Goal: Information Seeking & Learning: Learn about a topic

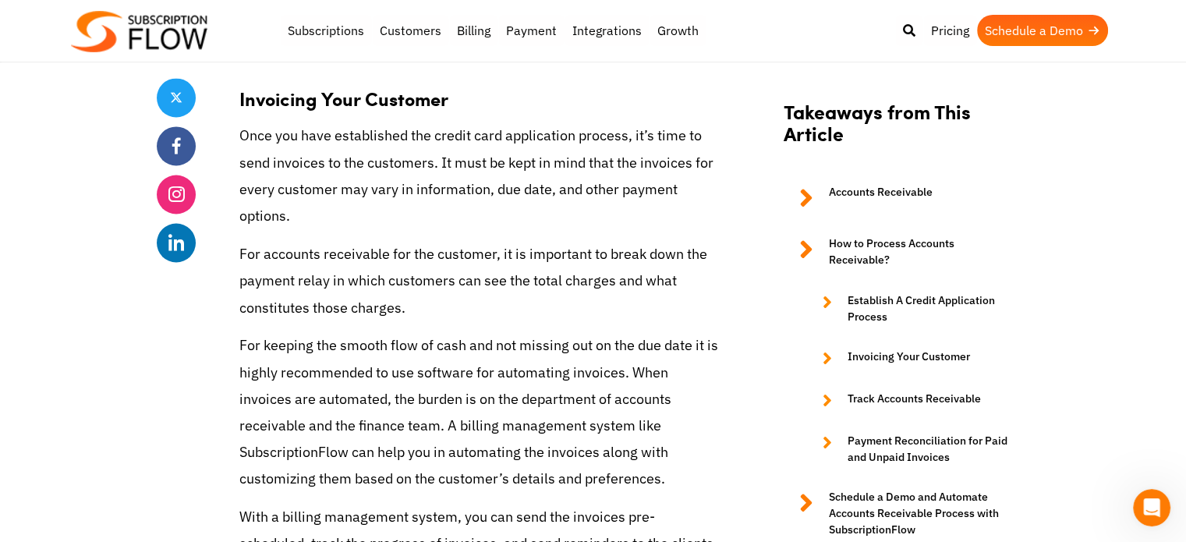
scroll to position [2701, 0]
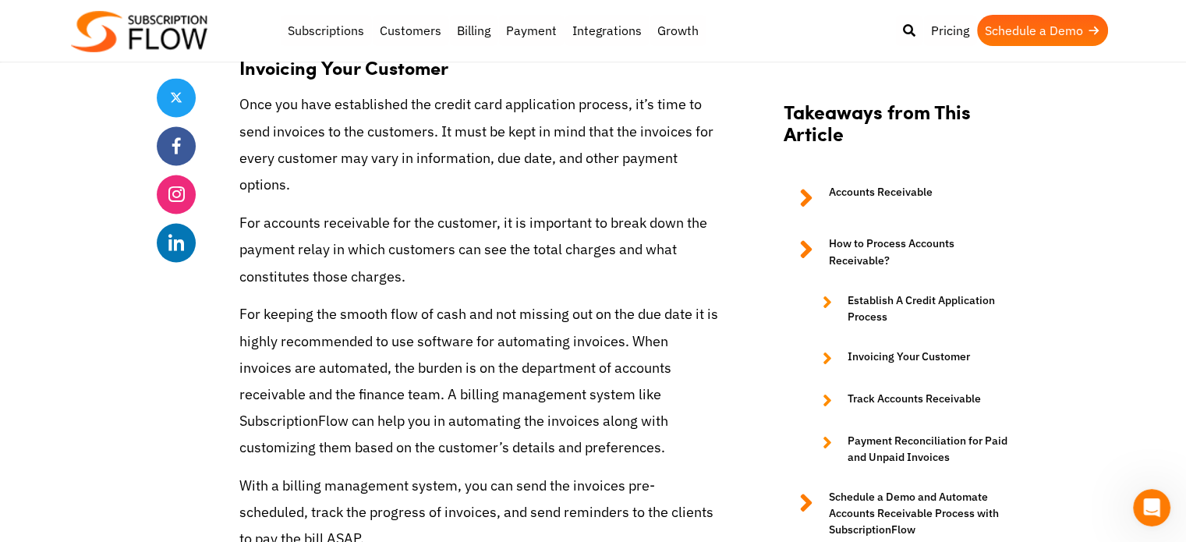
click at [940, 400] on link "Track Accounts Receivable" at bounding box center [910, 400] width 207 height 19
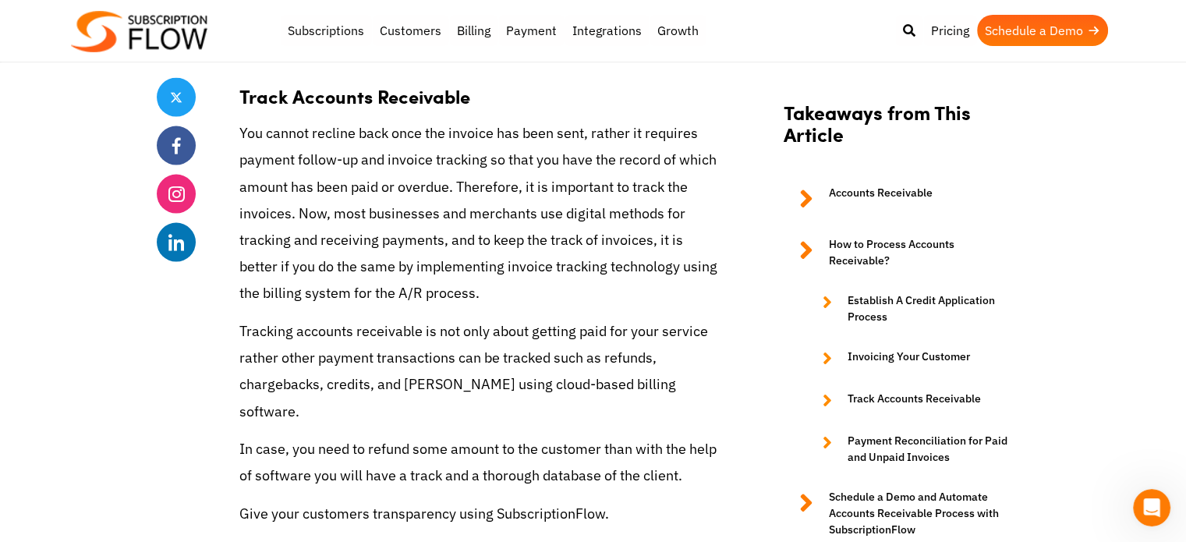
scroll to position [3349, 0]
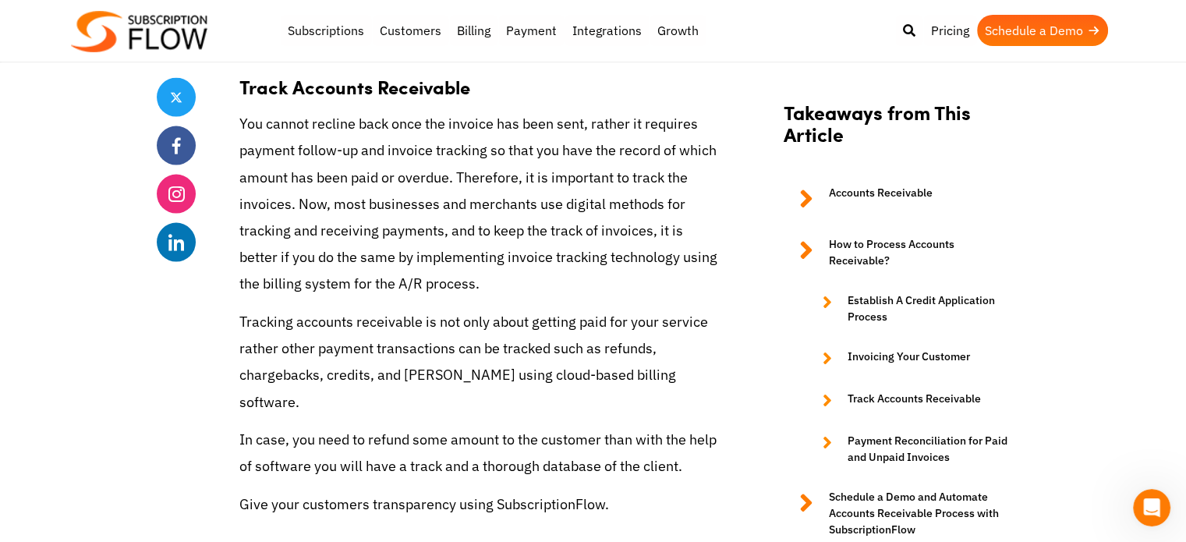
click at [557, 157] on p "You cannot recline back once the invoice has been sent, rather it requires paym…" at bounding box center [479, 204] width 480 height 186
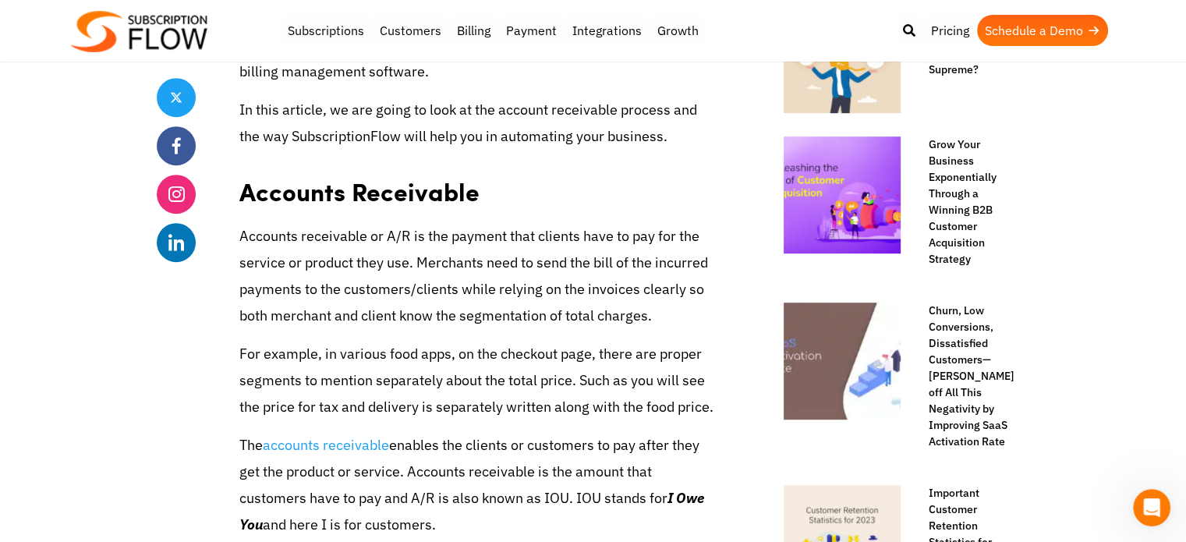
scroll to position [0, 0]
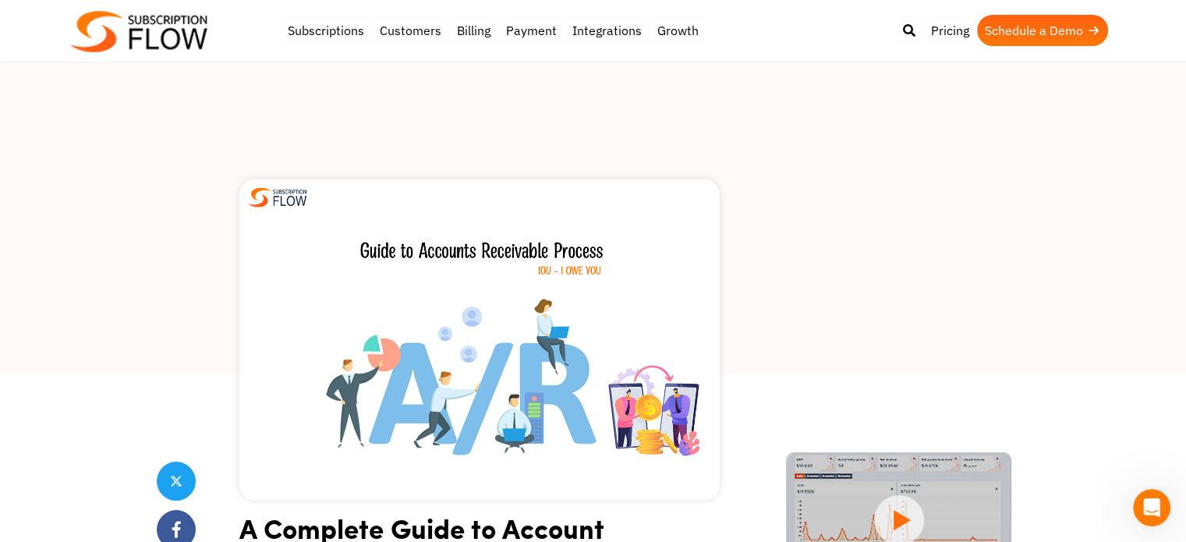
click at [409, 360] on img at bounding box center [479, 339] width 480 height 320
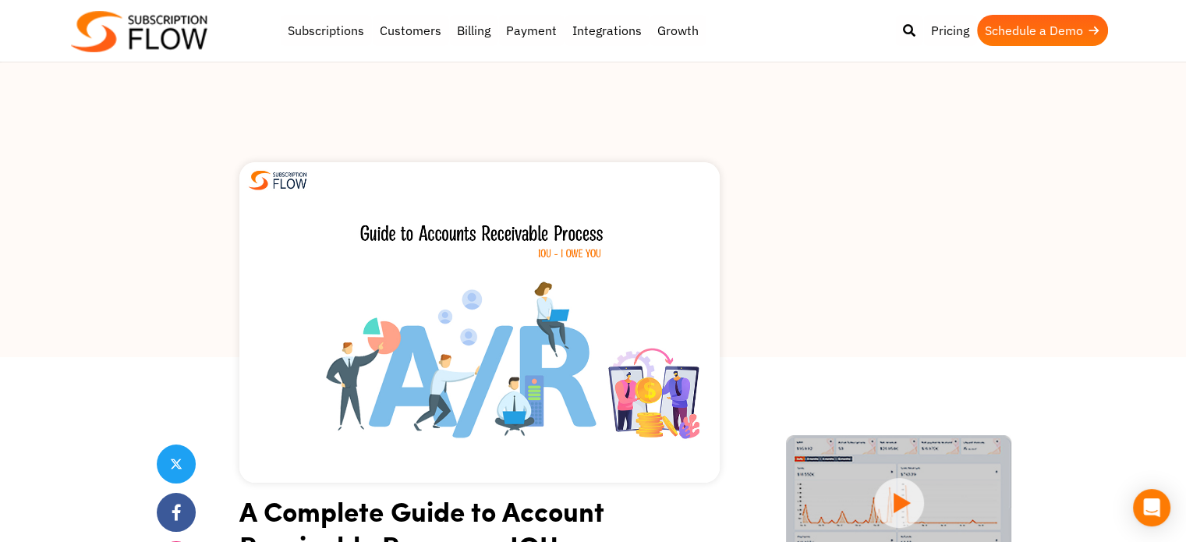
scroll to position [15, 0]
